Goal: Task Accomplishment & Management: Manage account settings

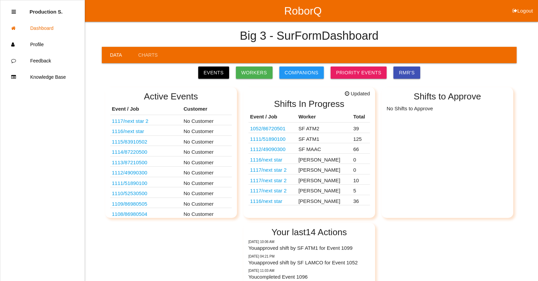
click at [281, 150] on link "1112 / 49090300" at bounding box center [267, 149] width 35 height 6
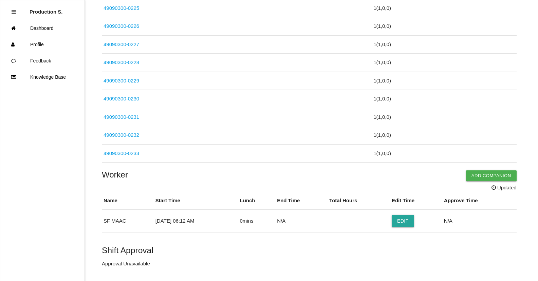
scroll to position [1199, 0]
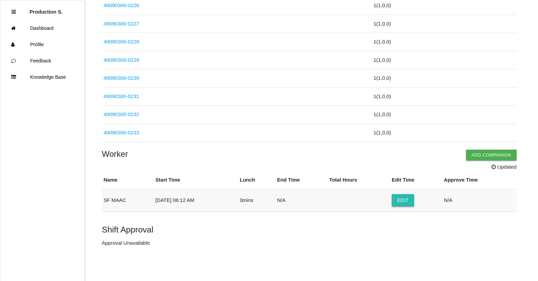
click at [404, 204] on button "Edit" at bounding box center [403, 200] width 22 height 12
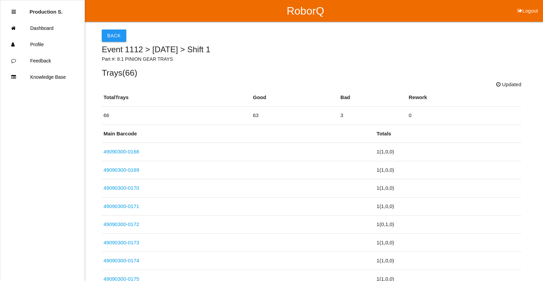
select select "6"
select select "12"
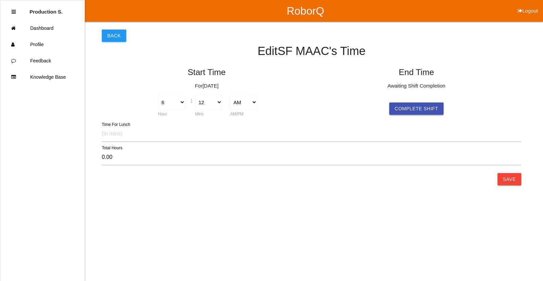
click at [408, 108] on button "Complete Shift" at bounding box center [416, 108] width 54 height 12
type input "10.07"
select select "4"
select select "16"
select select "2"
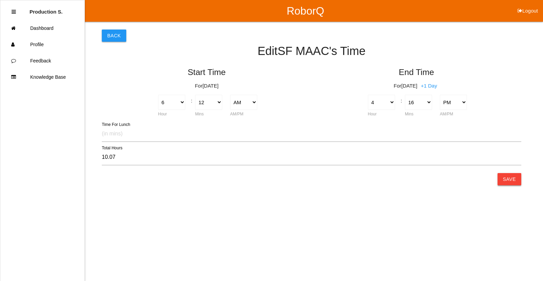
click at [513, 183] on button "Save" at bounding box center [510, 179] width 24 height 12
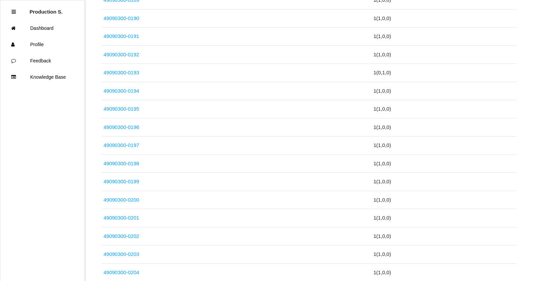
scroll to position [1184, 0]
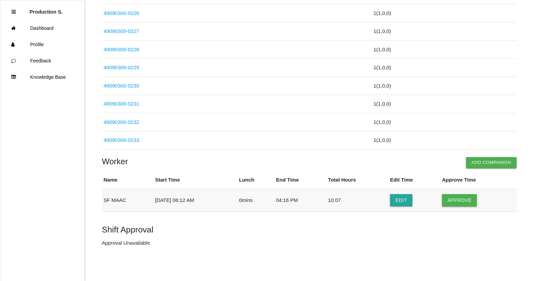
click at [459, 205] on td "Approve" at bounding box center [478, 200] width 76 height 23
click at [453, 205] on button "Approve" at bounding box center [459, 200] width 35 height 12
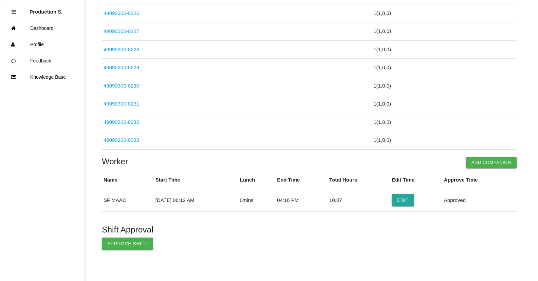
drag, startPoint x: 134, startPoint y: 245, endPoint x: 135, endPoint y: 250, distance: 5.5
click at [136, 243] on button "Approve Shift" at bounding box center [127, 244] width 51 height 12
click at [130, 243] on p "Shift Approved By Production Shifts" at bounding box center [309, 243] width 415 height 8
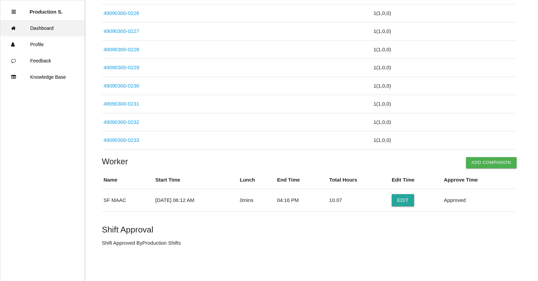
click at [27, 29] on link "Dashboard" at bounding box center [42, 28] width 84 height 16
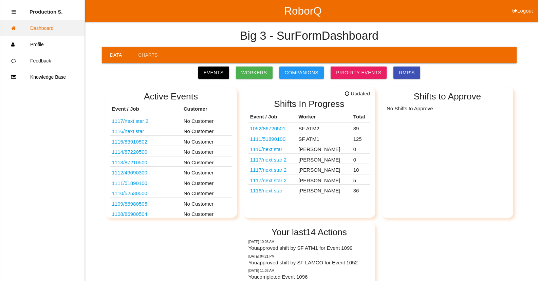
click at [53, 29] on link "Dashboard" at bounding box center [42, 28] width 84 height 16
